Goal: Task Accomplishment & Management: Manage account settings

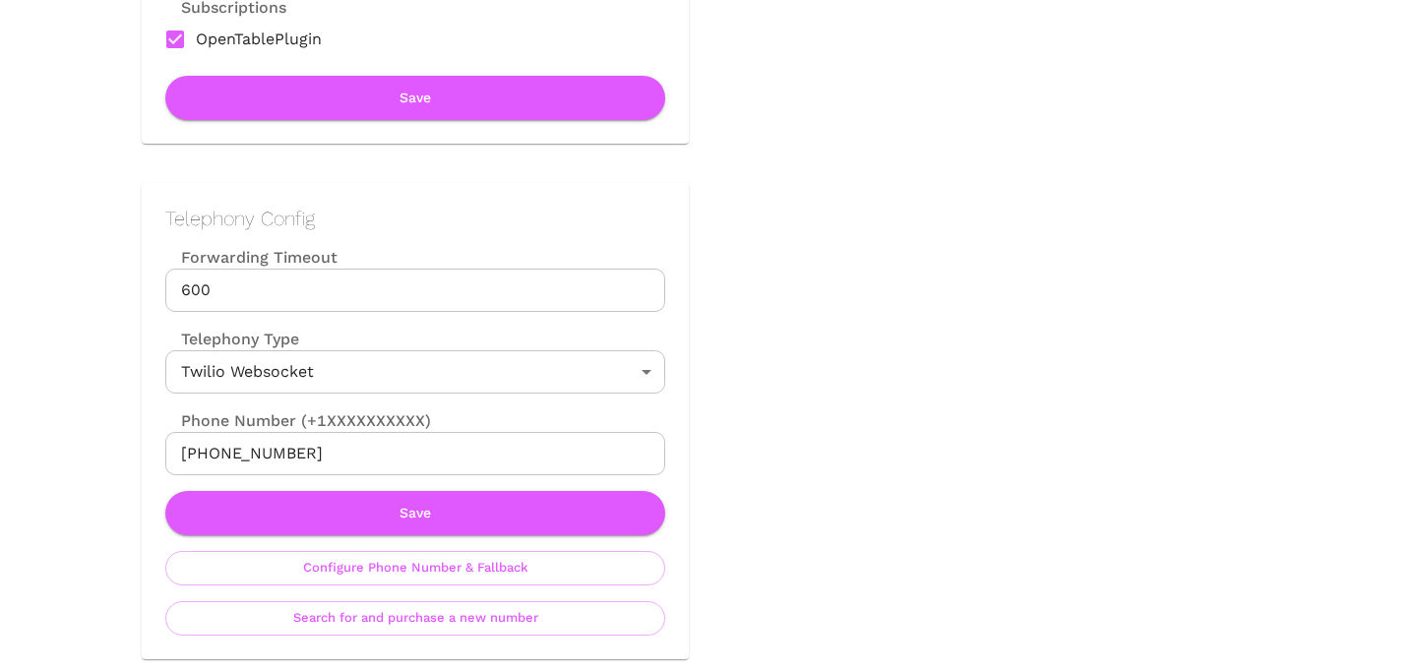
scroll to position [764, 0]
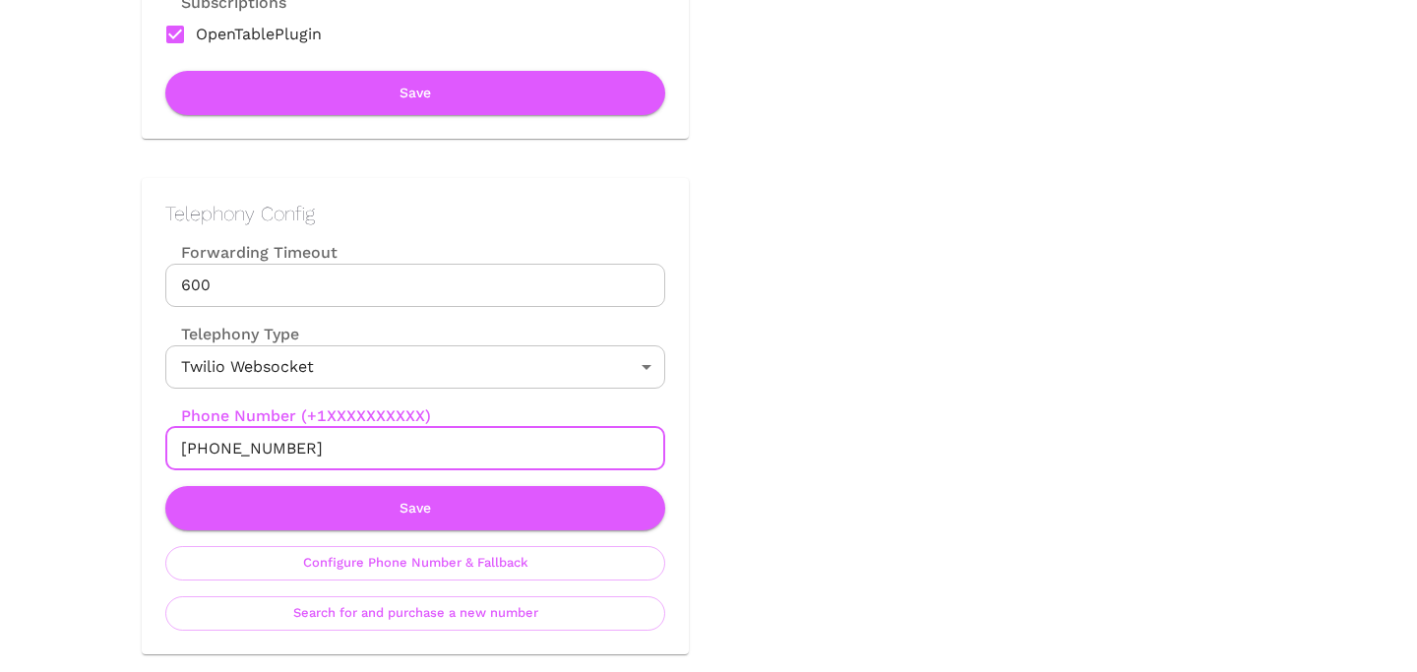
drag, startPoint x: 197, startPoint y: 448, endPoint x: 375, endPoint y: 448, distance: 178.1
click at [375, 448] on input "+19253262968" at bounding box center [415, 448] width 500 height 43
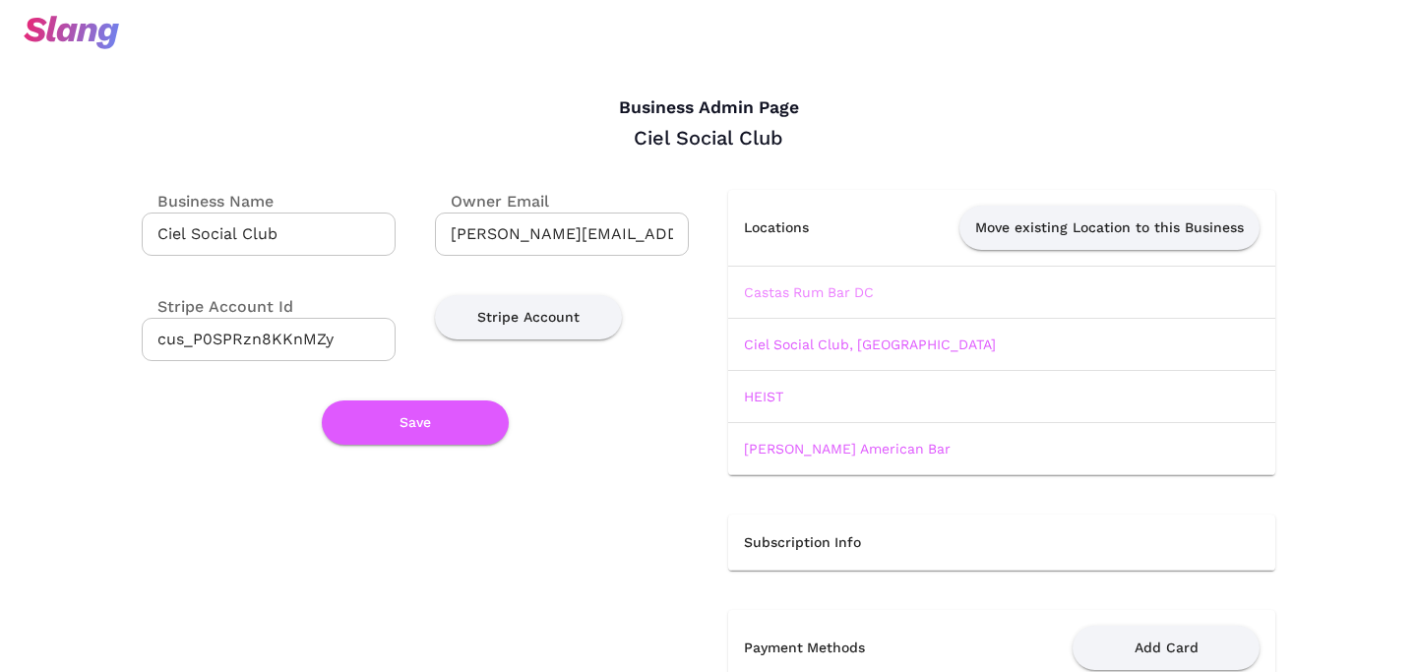
click at [765, 293] on link "Castas Rum Bar DC" at bounding box center [809, 292] width 130 height 16
click at [772, 335] on td "Ciel Social Club, [GEOGRAPHIC_DATA]" at bounding box center [1001, 344] width 547 height 52
click at [772, 344] on link "Ciel Social Club, [GEOGRAPHIC_DATA]" at bounding box center [870, 345] width 252 height 16
click at [765, 397] on link "HEIST" at bounding box center [763, 397] width 39 height 16
click at [781, 451] on link "Morris American Bar" at bounding box center [847, 449] width 207 height 16
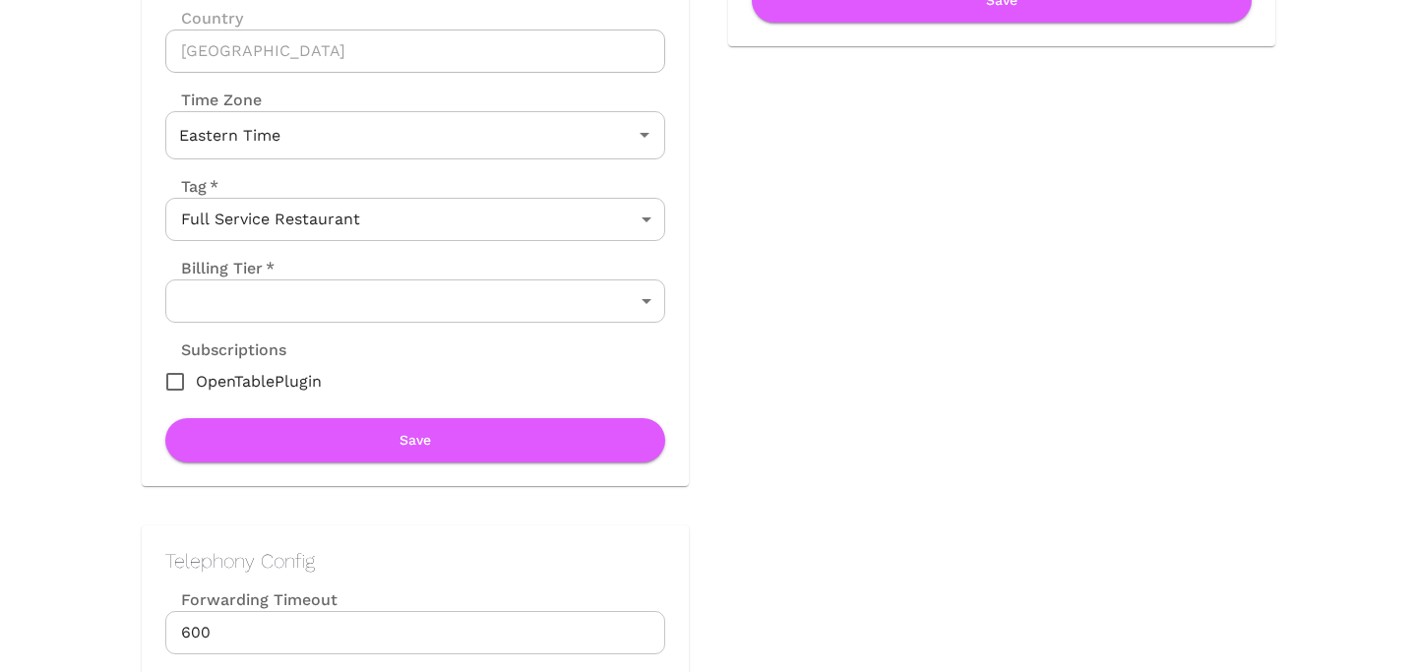
scroll to position [415, 0]
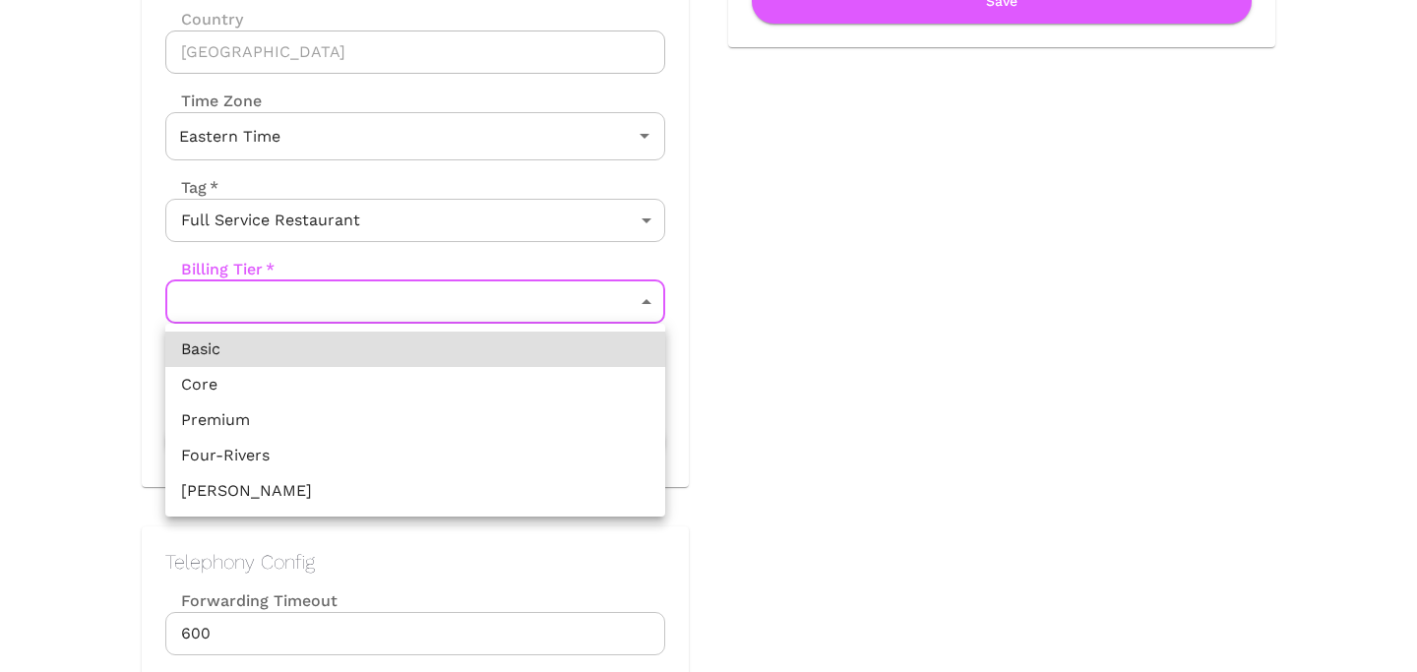
drag, startPoint x: 392, startPoint y: 365, endPoint x: 391, endPoint y: 382, distance: 16.8
click at [391, 382] on ul "Basic Core Premium Four-Rivers [PERSON_NAME]" at bounding box center [415, 420] width 500 height 193
click at [391, 382] on li "Core" at bounding box center [415, 384] width 500 height 35
type input "Core"
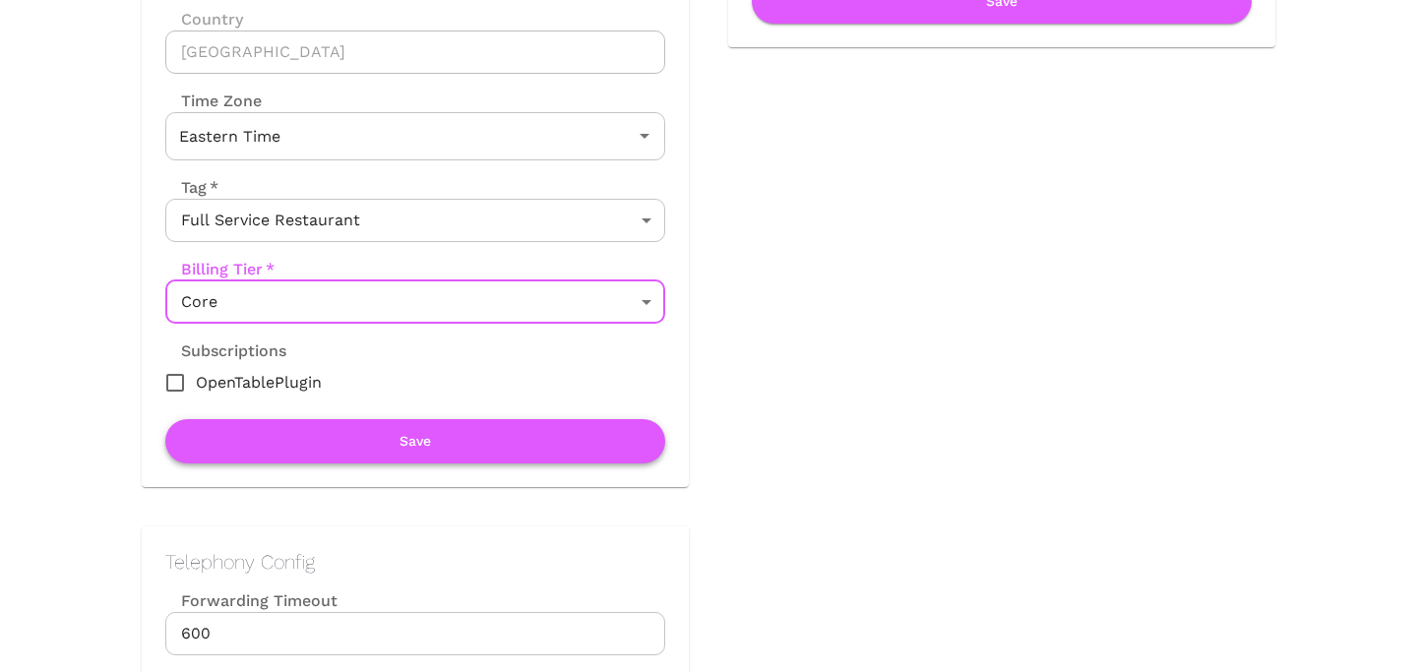
click at [408, 438] on button "Save" at bounding box center [415, 441] width 500 height 44
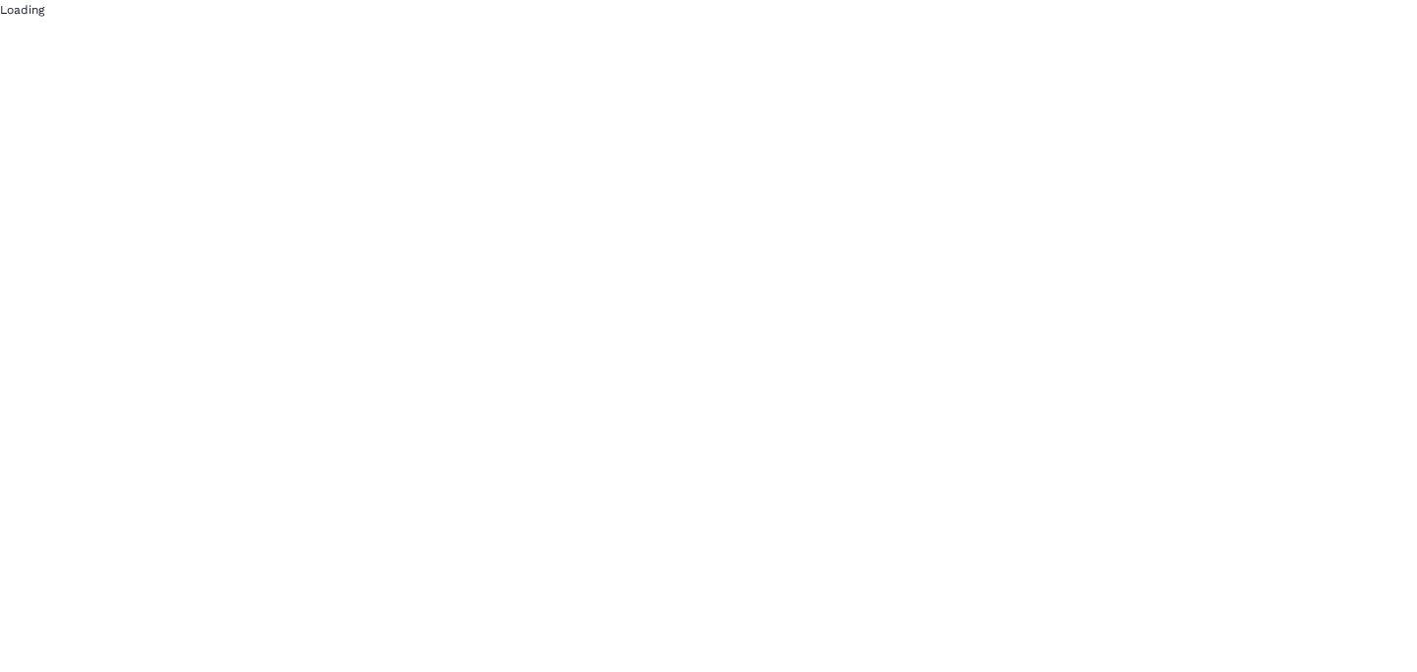
scroll to position [0, 0]
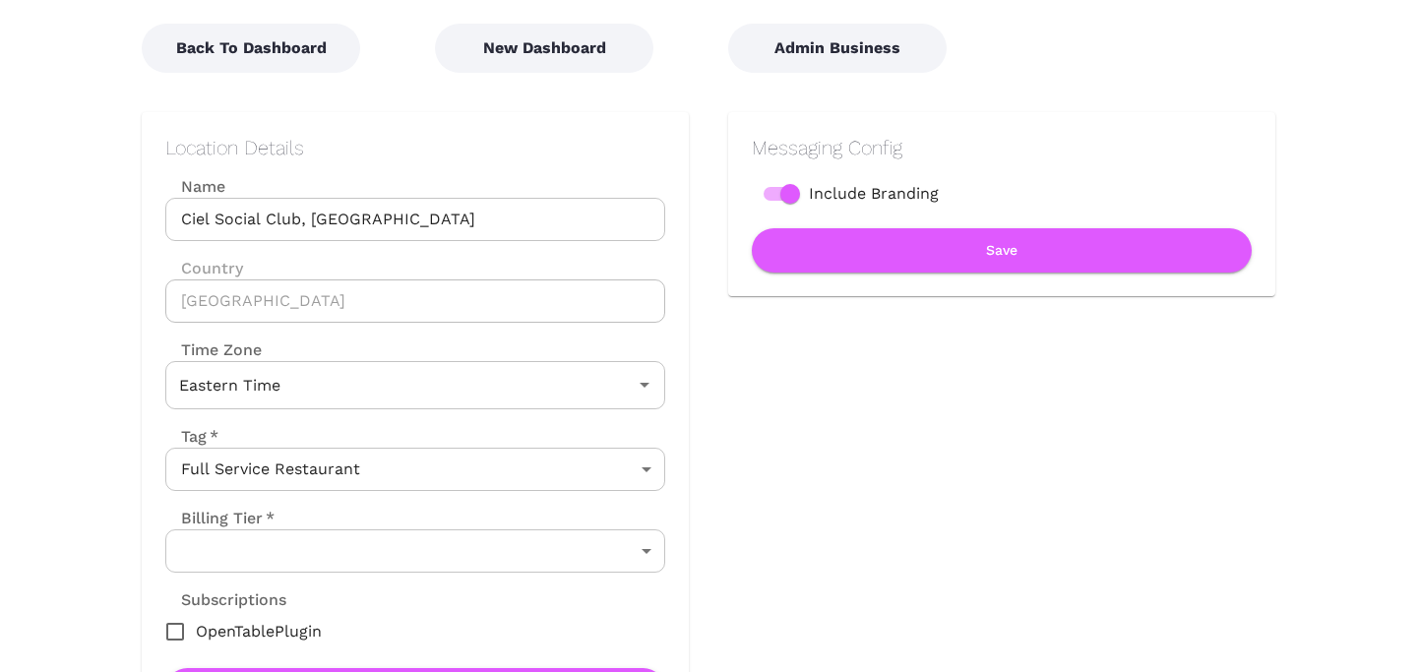
scroll to position [424, 0]
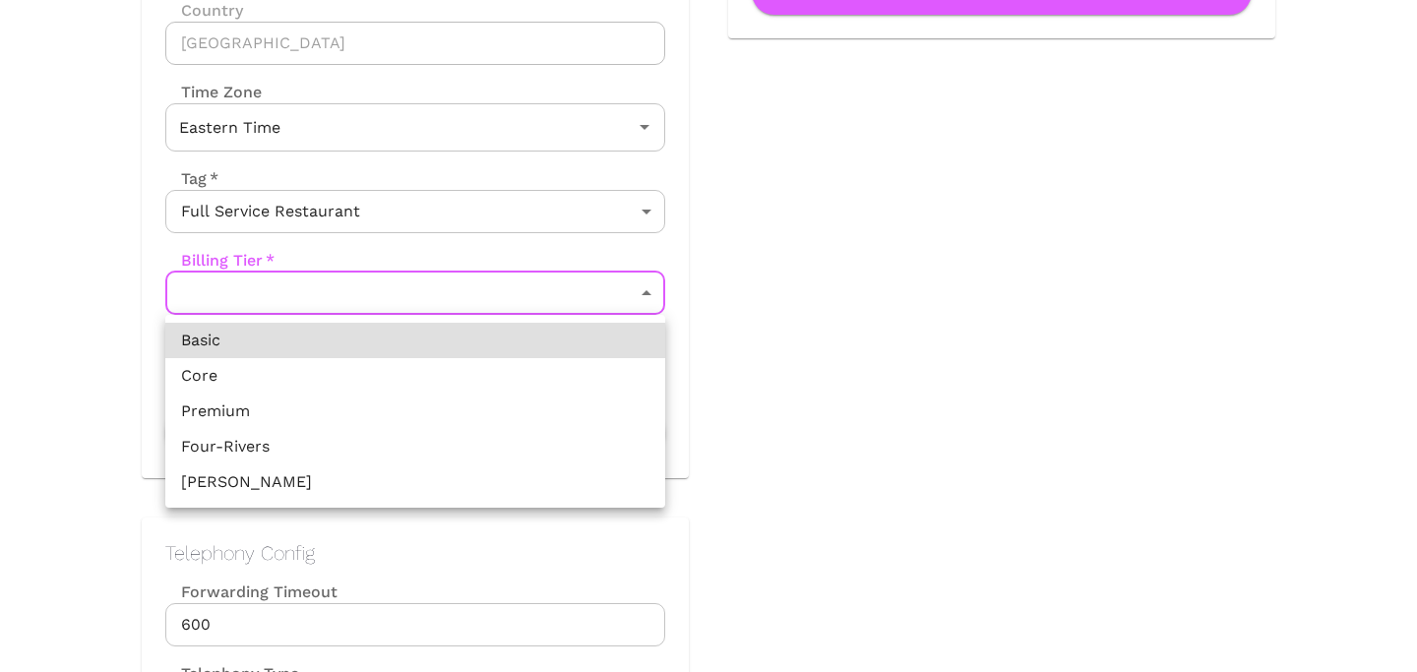
click at [504, 366] on li "Core" at bounding box center [415, 375] width 500 height 35
type input "Core"
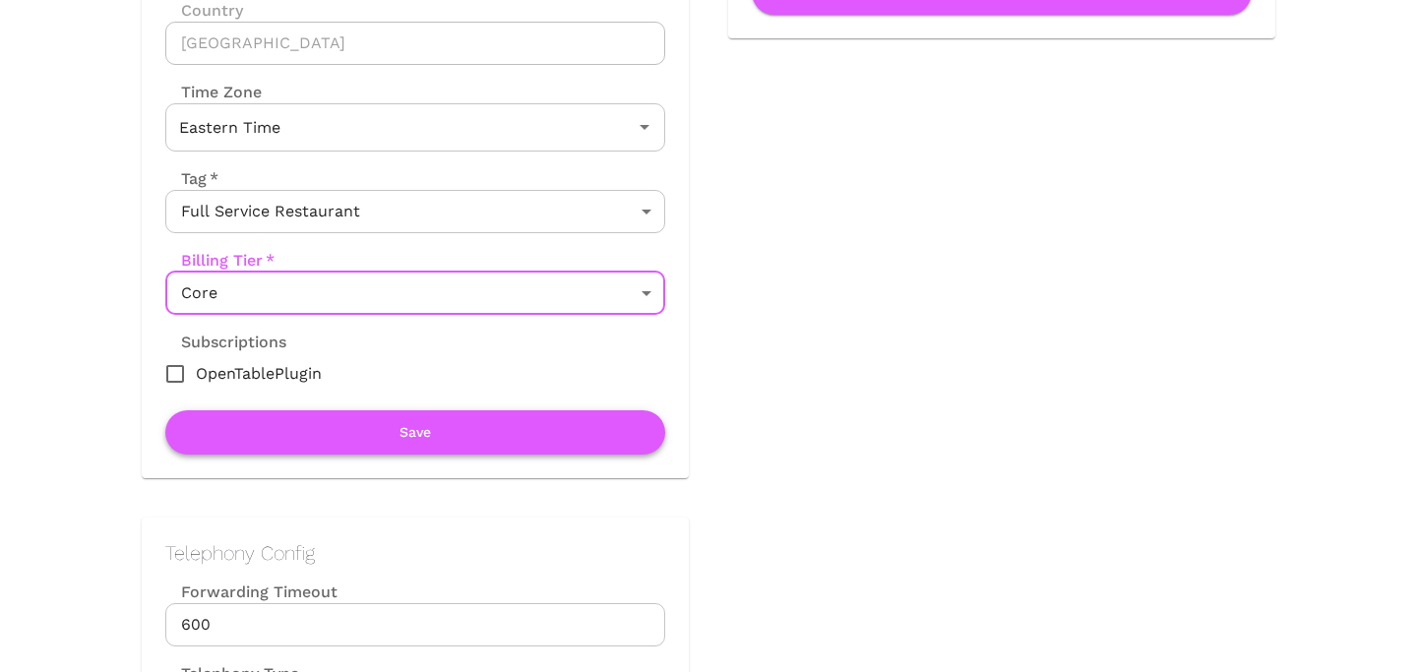
click at [501, 429] on button "Save" at bounding box center [415, 432] width 500 height 44
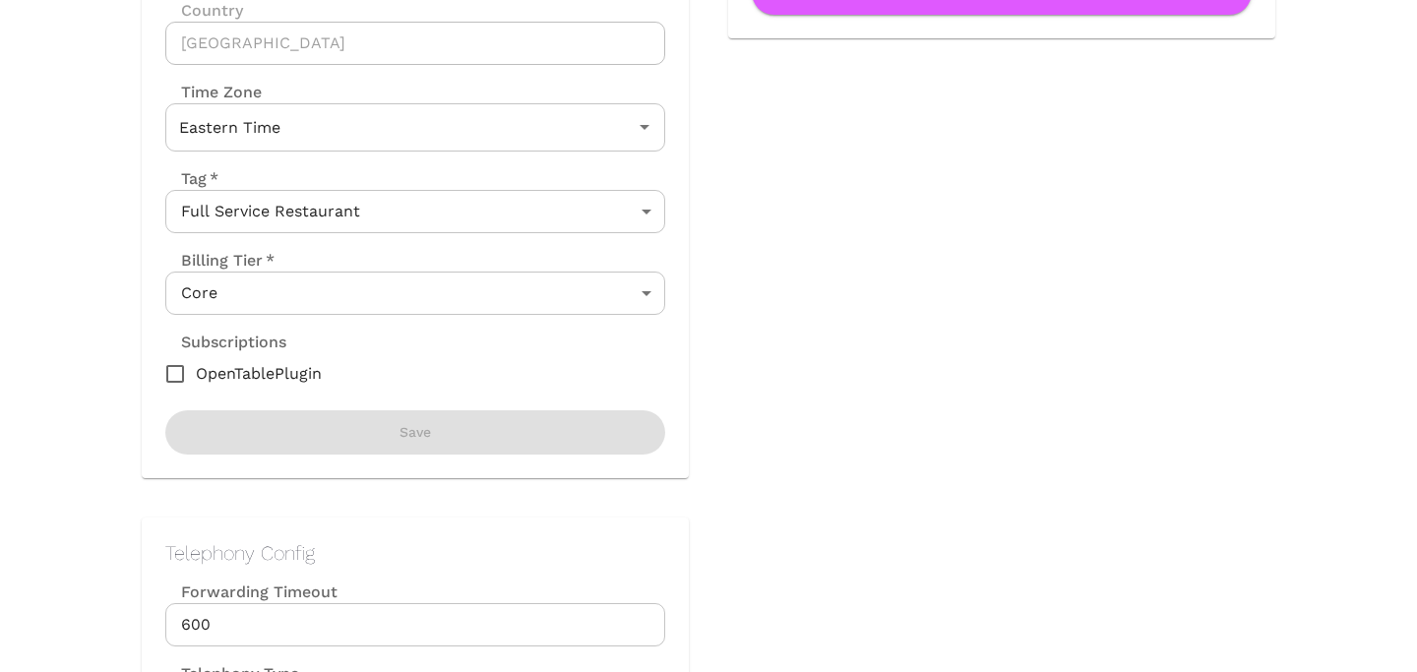
scroll to position [0, 0]
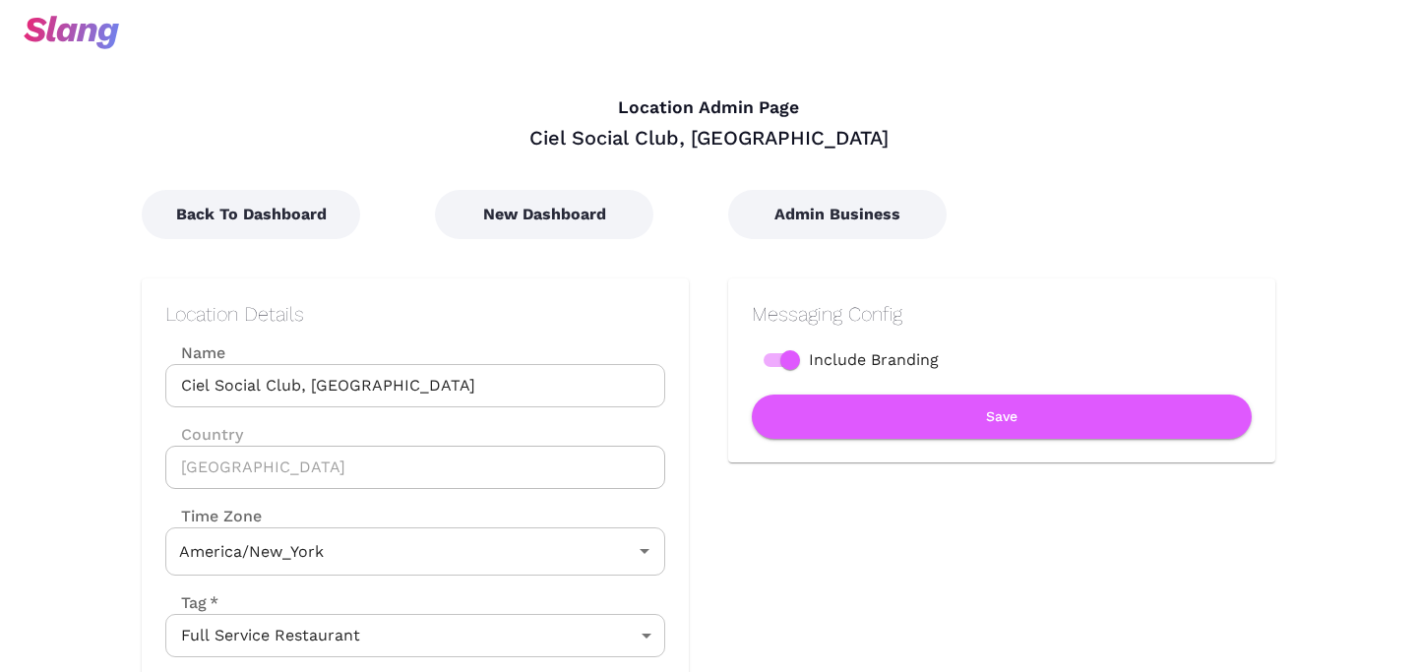
type input "Eastern Time"
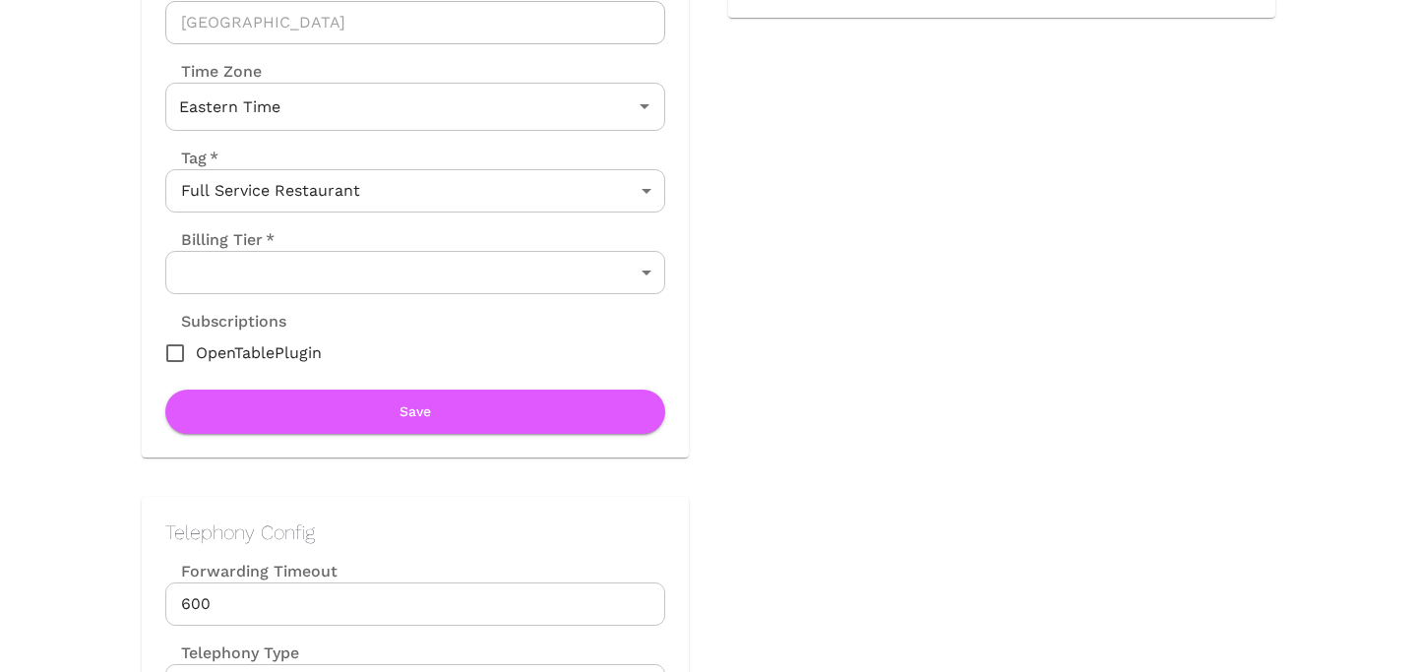
scroll to position [480, 0]
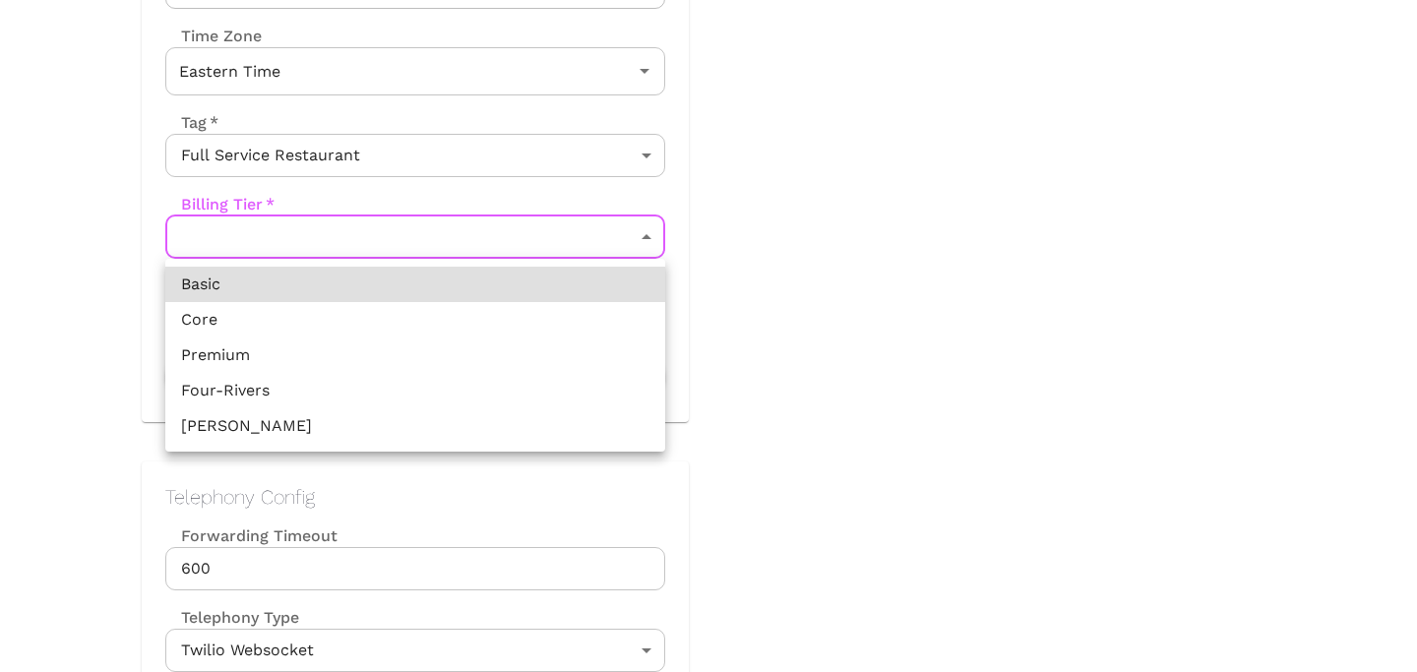
click at [380, 319] on li "Core" at bounding box center [415, 319] width 500 height 35
type input "Core"
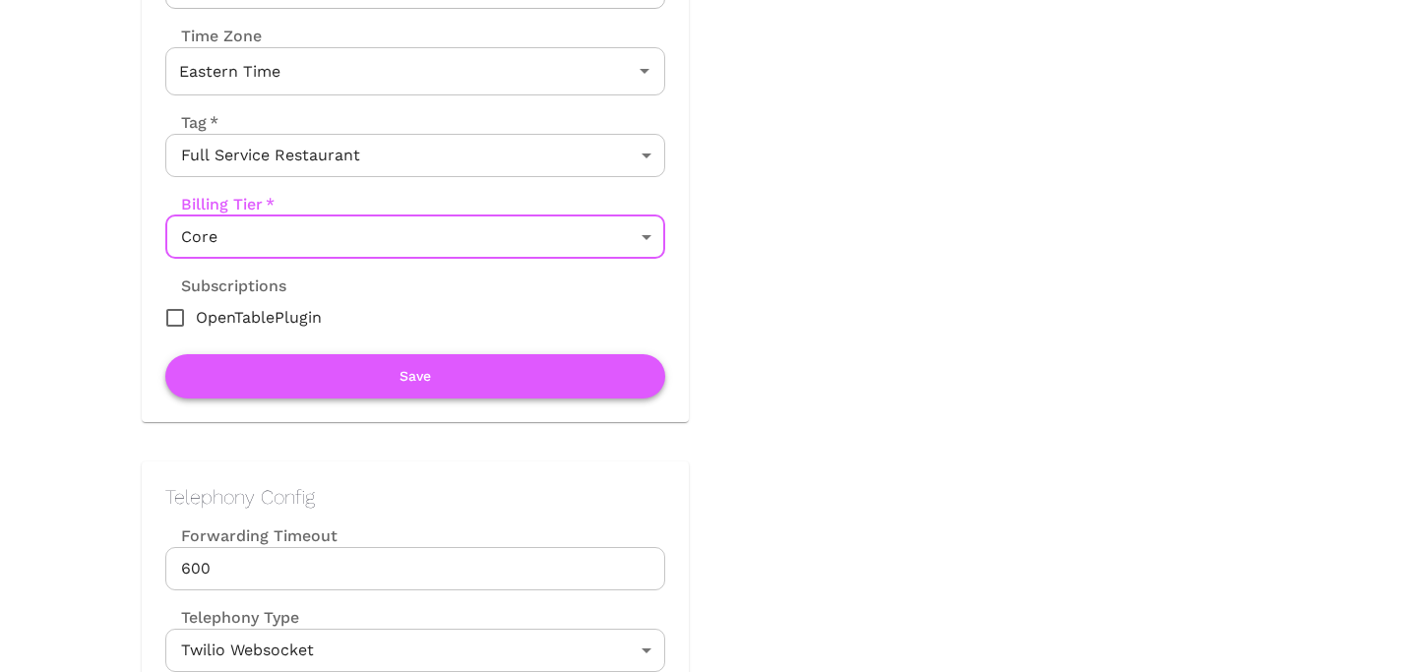
click at [407, 370] on button "Save" at bounding box center [415, 376] width 500 height 44
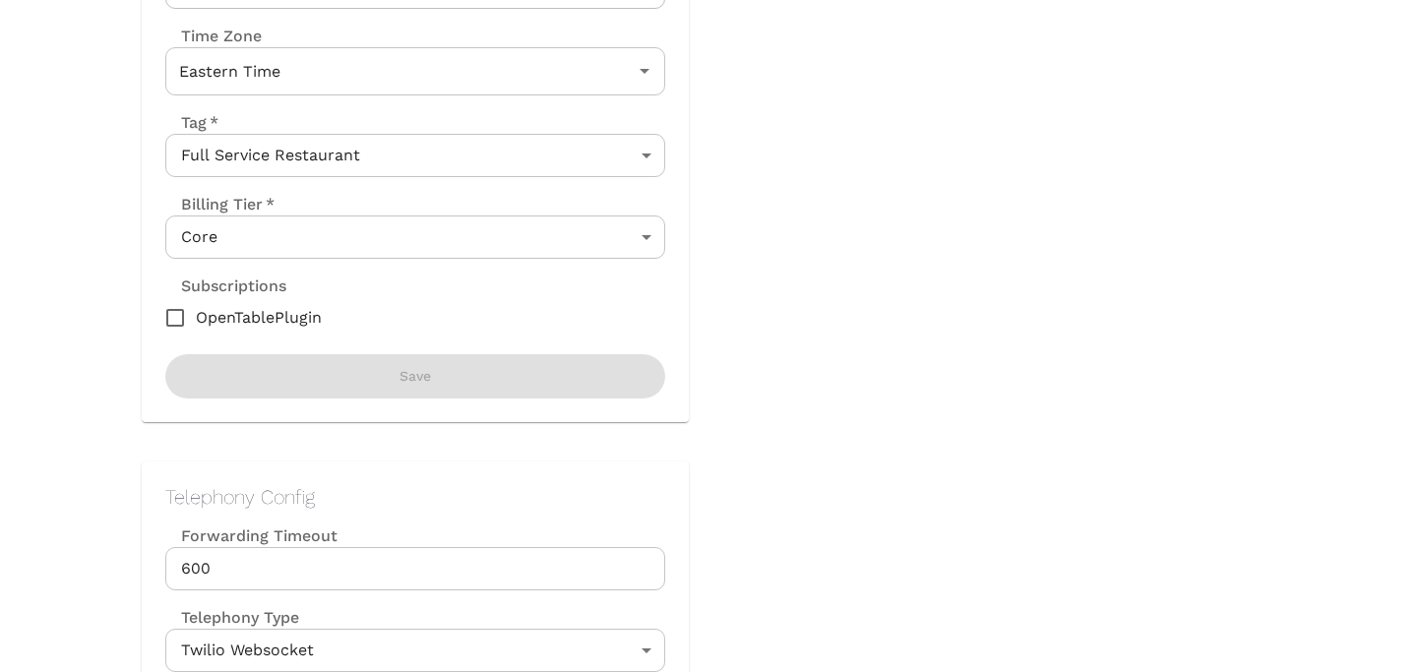
scroll to position [0, 0]
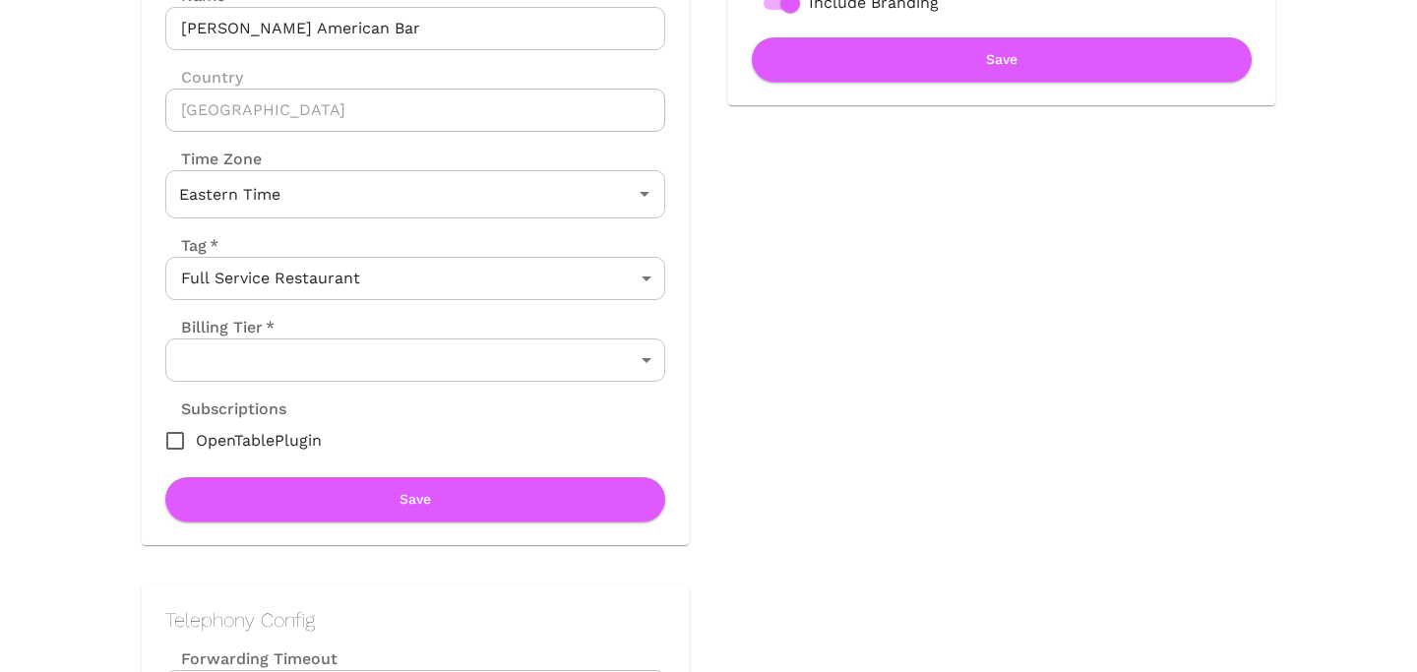
scroll to position [360, 0]
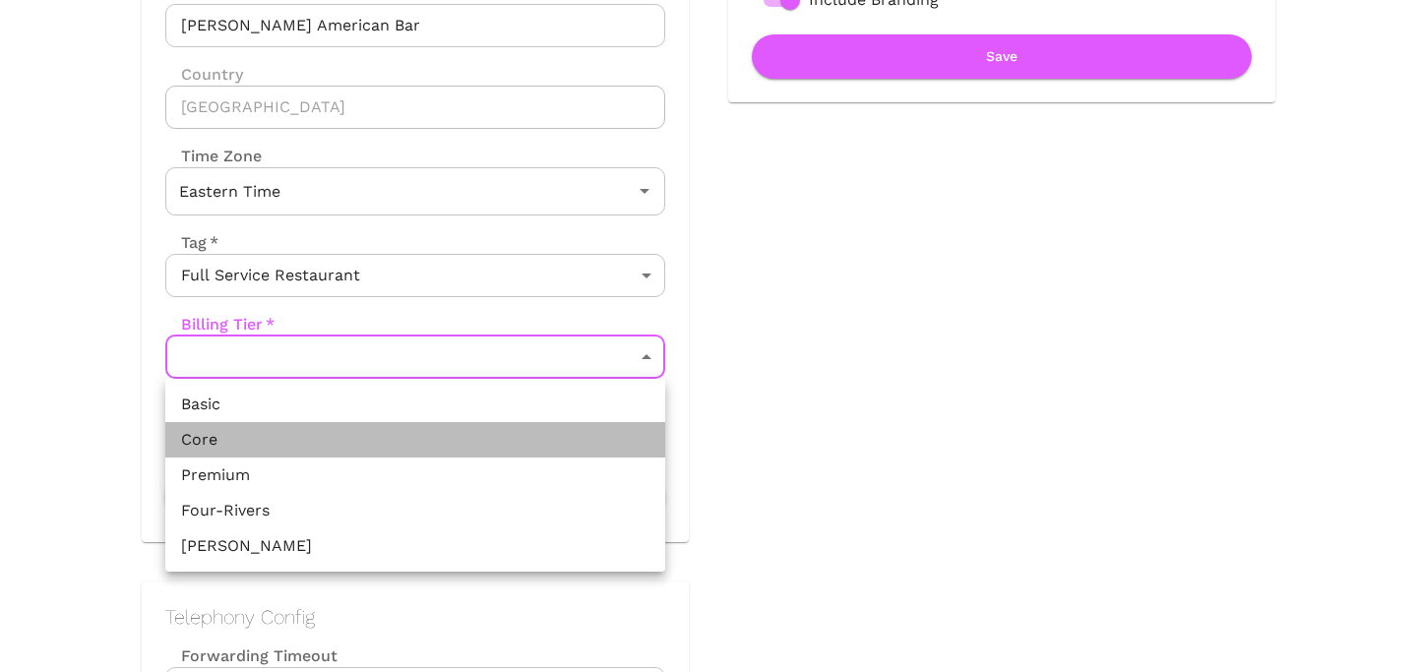
click at [437, 426] on li "Core" at bounding box center [415, 439] width 500 height 35
type input "Core"
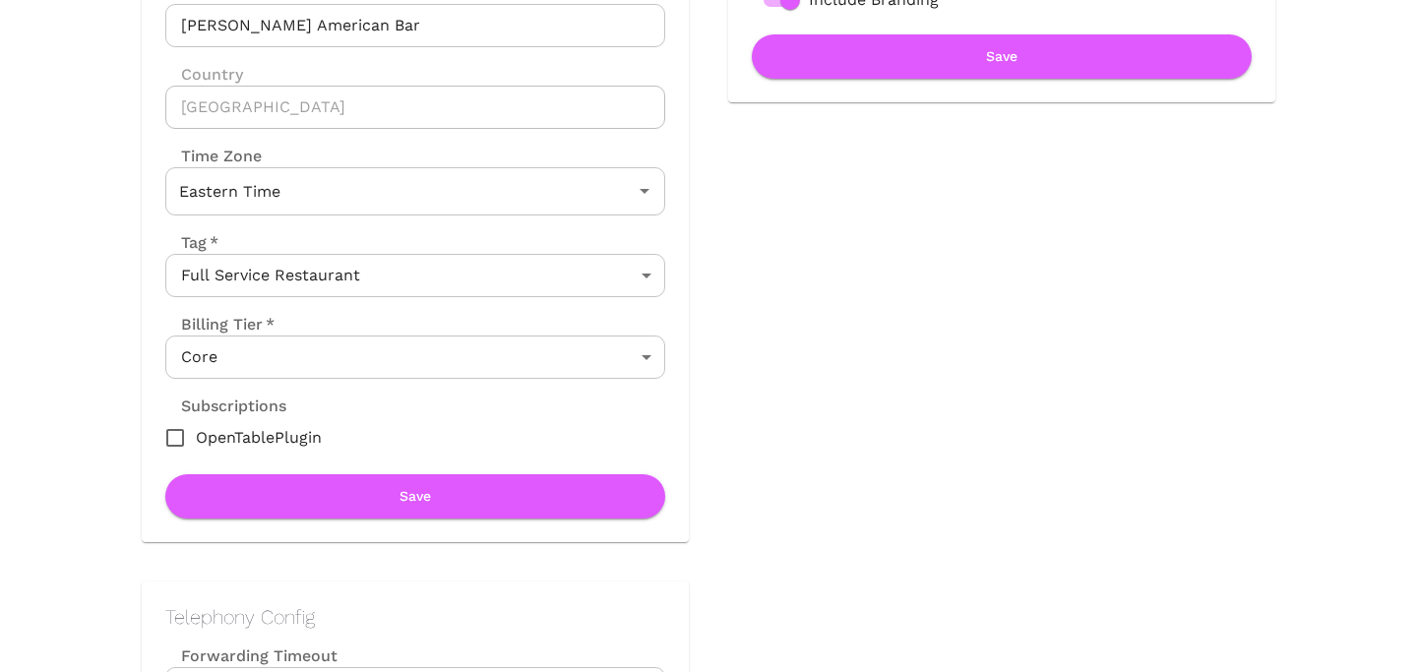
click at [442, 468] on div "Location Details Name Morris American Bar Name Country United States Country Ti…" at bounding box center [415, 230] width 500 height 577
click at [441, 497] on button "Save" at bounding box center [415, 496] width 500 height 44
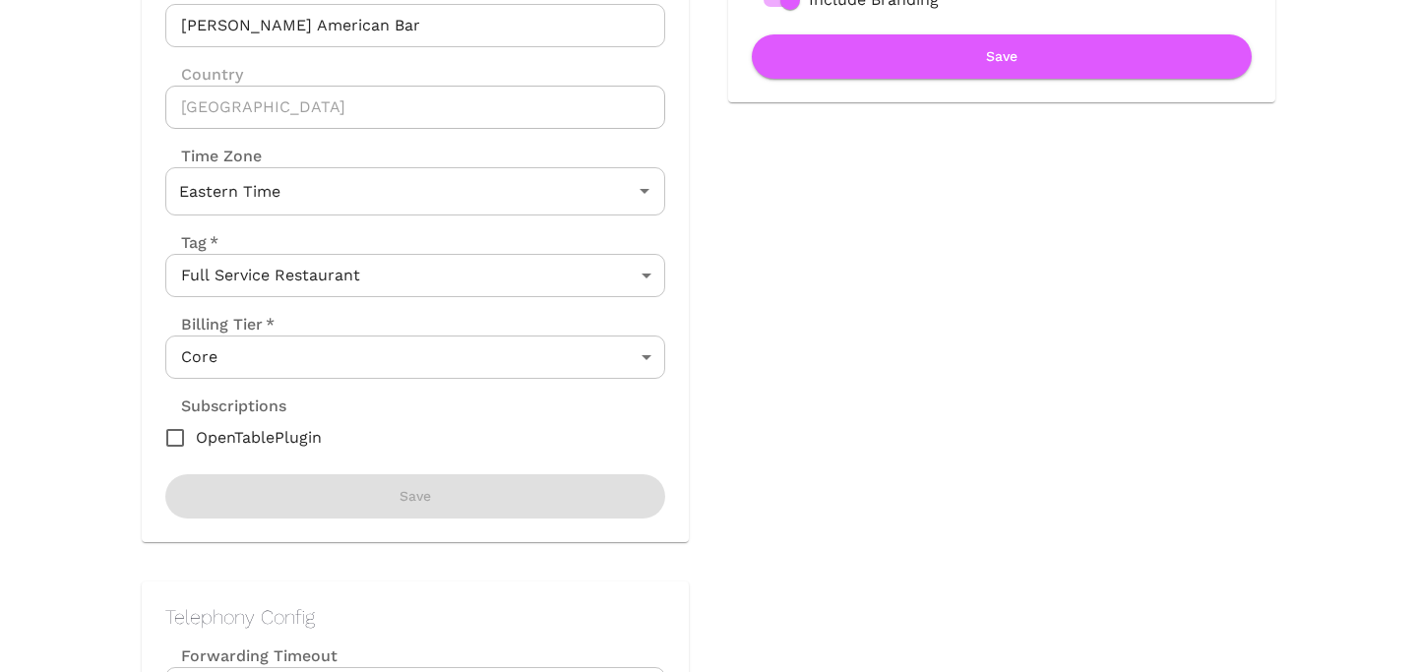
scroll to position [0, 0]
